Goal: Transaction & Acquisition: Purchase product/service

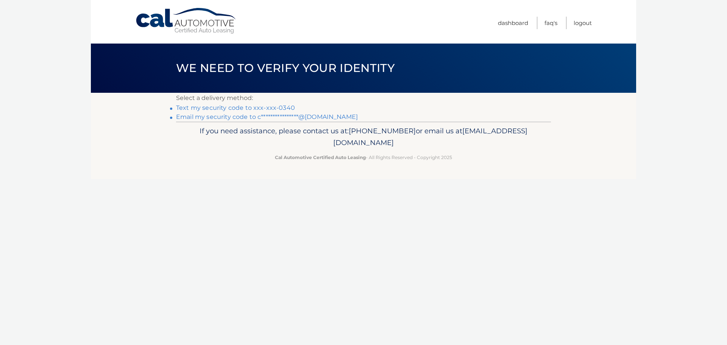
click at [243, 109] on link "Text my security code to xxx-xxx-0340" at bounding box center [235, 107] width 119 height 7
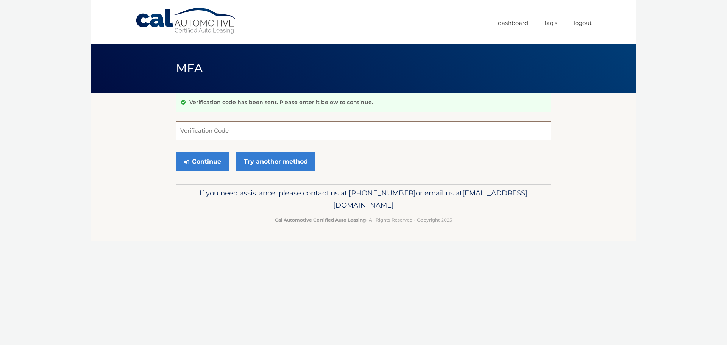
click at [205, 133] on input "Verification Code" at bounding box center [363, 130] width 375 height 19
click at [176, 152] on button "Continue" at bounding box center [202, 161] width 53 height 19
type input "746707"
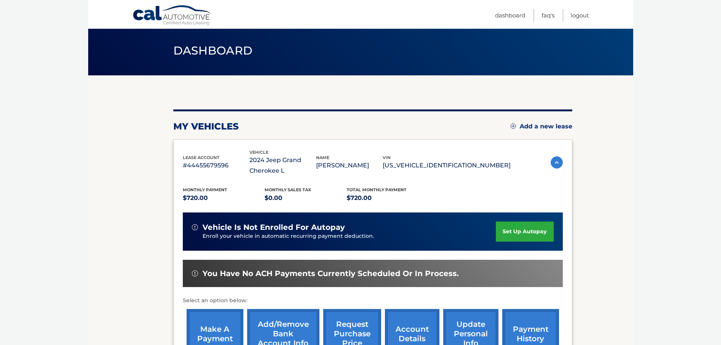
scroll to position [114, 0]
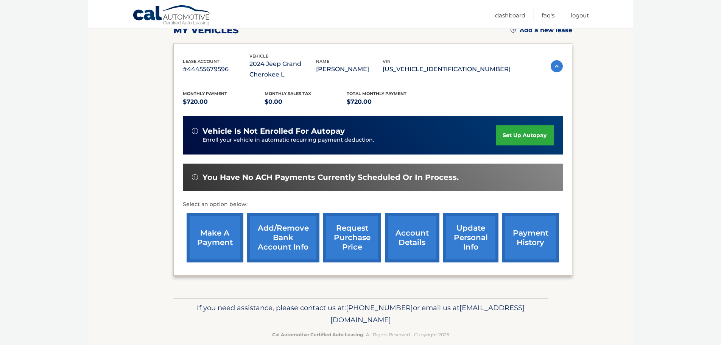
click at [193, 239] on link "make a payment" at bounding box center [215, 238] width 57 height 50
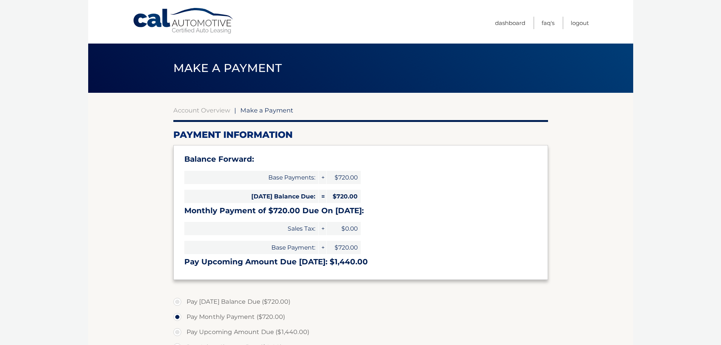
select select "YTNlODA5NjAtN2NmMC00MmUzLThmMjgtYTQ0OGFiNzBjZTQ5"
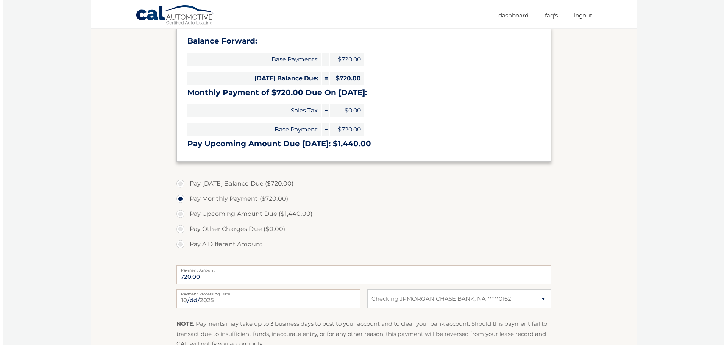
scroll to position [151, 0]
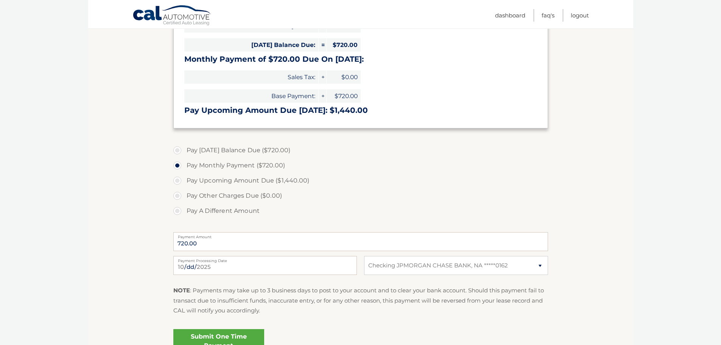
click at [226, 337] on link "Submit One Time Payment" at bounding box center [218, 341] width 91 height 24
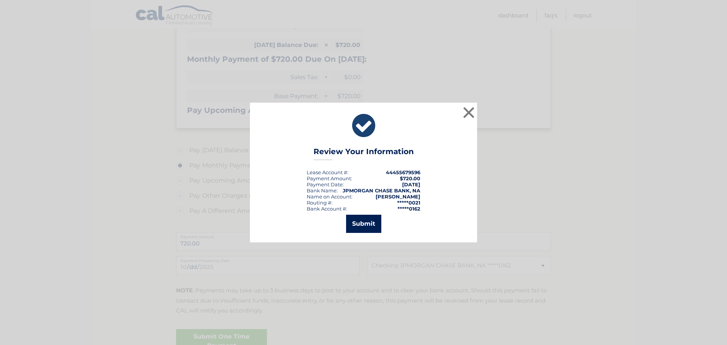
click at [363, 224] on button "Submit" at bounding box center [363, 224] width 35 height 18
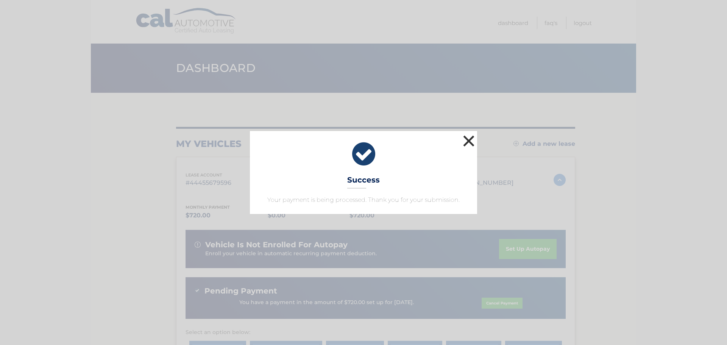
click at [465, 140] on button "×" at bounding box center [468, 140] width 15 height 15
